Goal: Navigation & Orientation: Find specific page/section

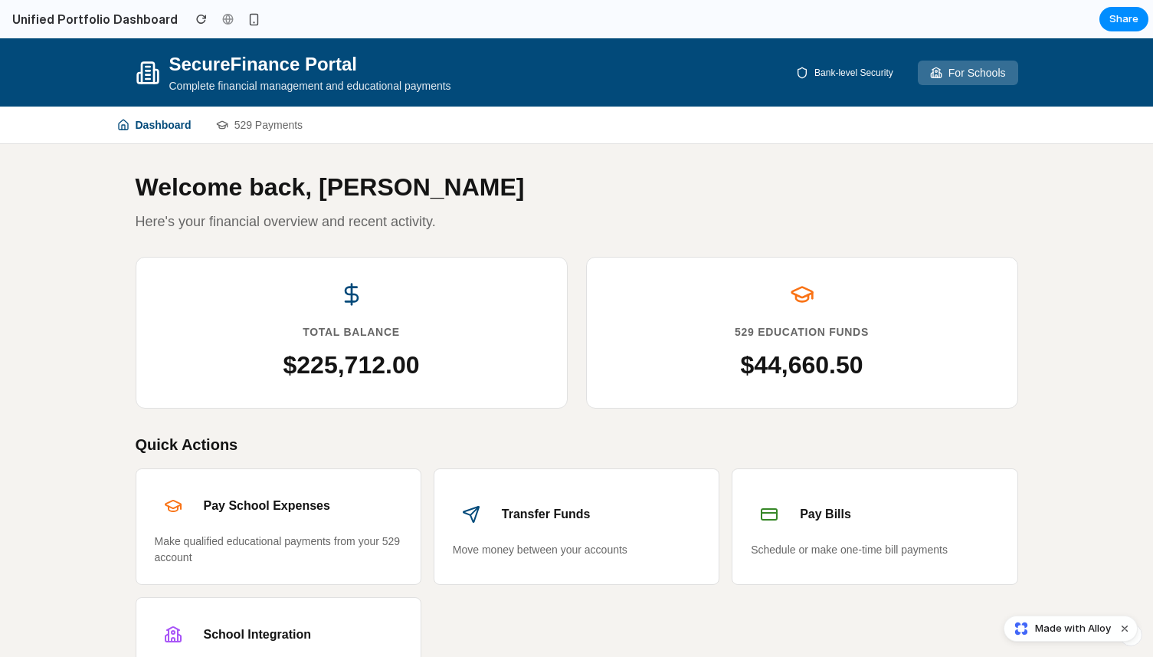
click at [261, 119] on button "529 Payments" at bounding box center [259, 124] width 87 height 37
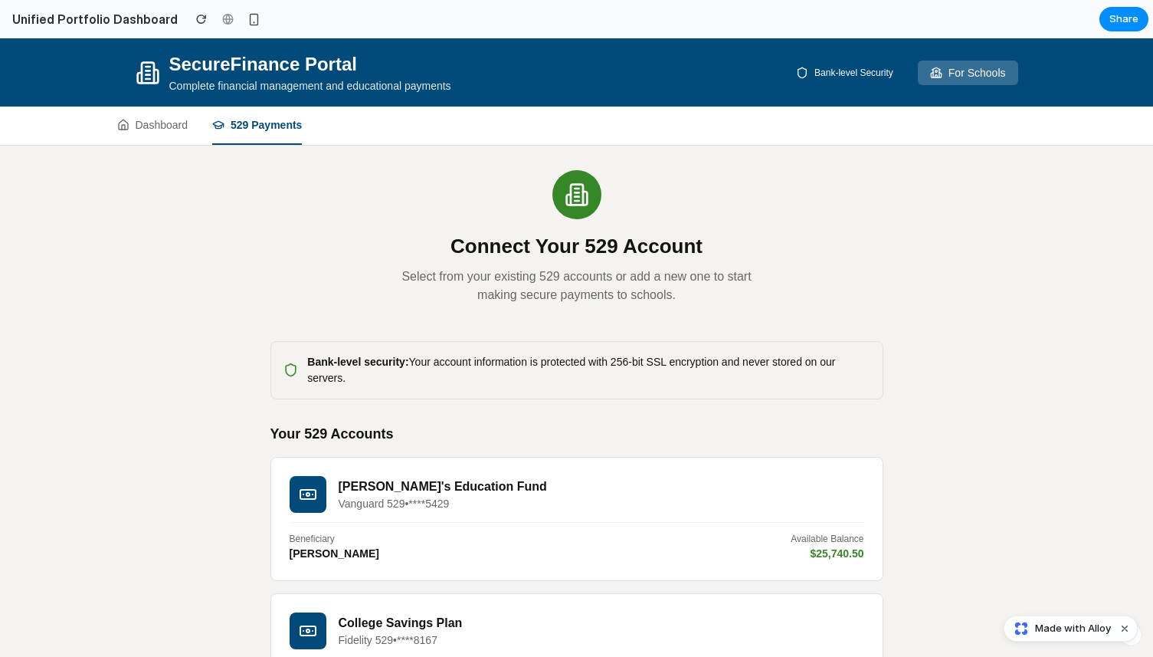
click at [156, 130] on button "Dashboard" at bounding box center [152, 125] width 71 height 38
